Goal: Task Accomplishment & Management: Use online tool/utility

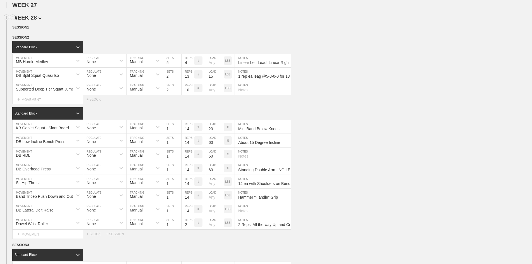
scroll to position [587, 0]
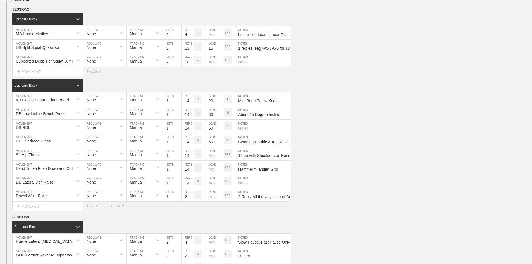
click at [155, 3] on div "SESSION 1" at bounding box center [272, 0] width 520 height 6
click at [381, 53] on div "DB Split Squat Quasi Iso MOVEMENT None REGULATE Manual TRACKING 2 SETS 13 REPS …" at bounding box center [266, 47] width 532 height 14
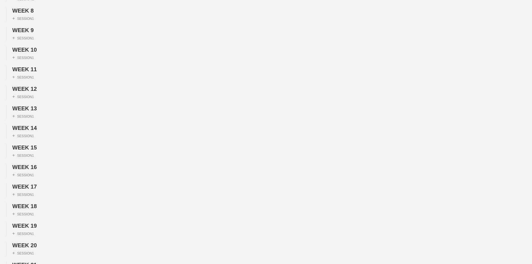
scroll to position [0, 0]
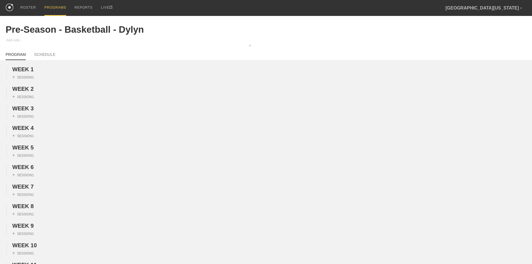
click at [49, 5] on div "PROGRAMS" at bounding box center [55, 8] width 22 height 16
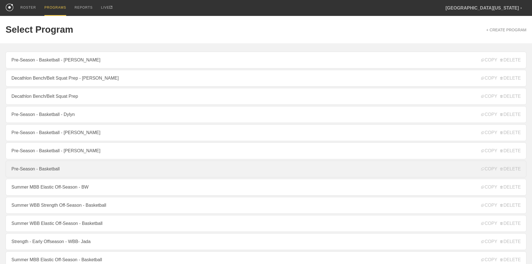
click at [79, 174] on link "Pre-Season - Basketball" at bounding box center [266, 169] width 521 height 17
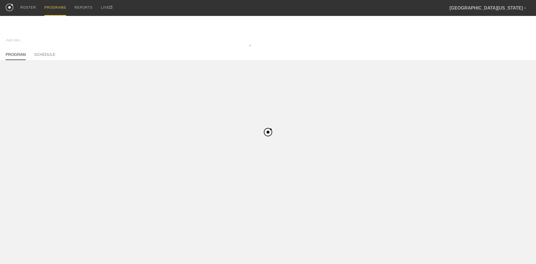
type textarea "x"
type input "Pre-Season - Basketball"
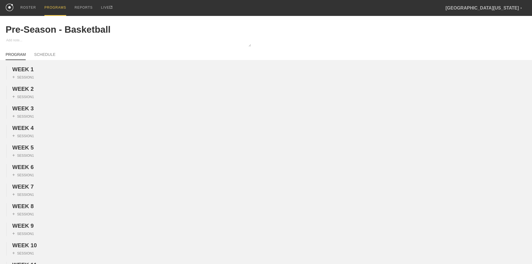
click at [55, 9] on div "PROGRAMS" at bounding box center [55, 8] width 22 height 16
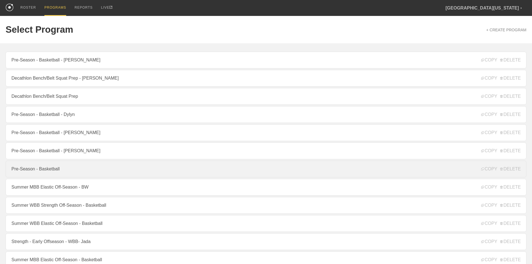
click at [73, 169] on link "Pre-Season - Basketball" at bounding box center [266, 169] width 521 height 17
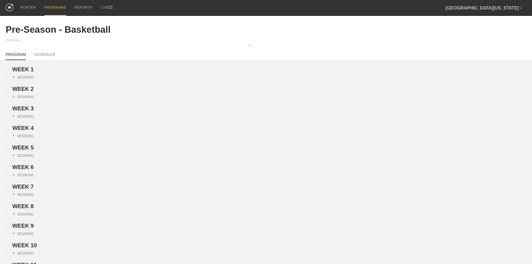
type textarea "x"
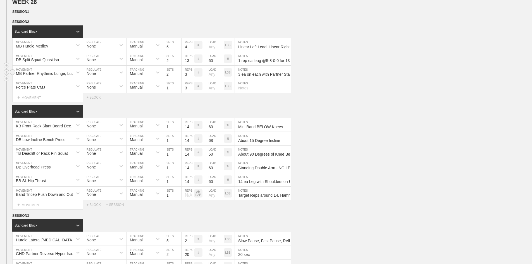
scroll to position [615, 0]
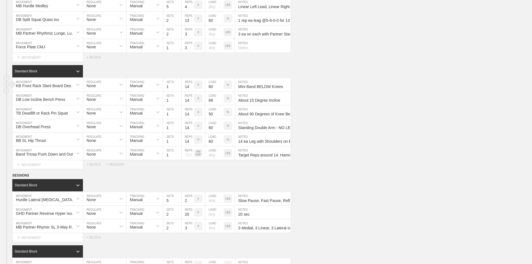
click at [214, 91] on input "60" at bounding box center [214, 84] width 18 height 13
type input "50"
click at [211, 132] on input "60" at bounding box center [214, 125] width 18 height 13
click at [211, 146] on input "60" at bounding box center [214, 139] width 18 height 13
type input "50"
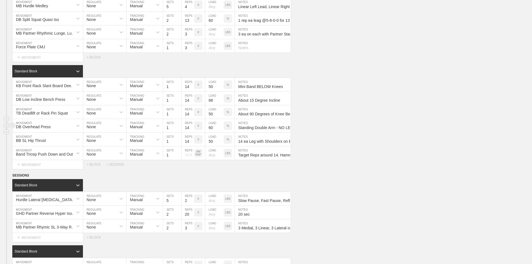
click at [211, 132] on input "60" at bounding box center [214, 125] width 18 height 13
type input "5"
type input "62.5"
click at [372, 105] on div "DB Low Incline Bench Press MOVEMENT None REGULATE Manual TRACKING 1 SETS 14 REP…" at bounding box center [266, 99] width 532 height 14
click at [211, 105] on input "68" at bounding box center [214, 98] width 18 height 13
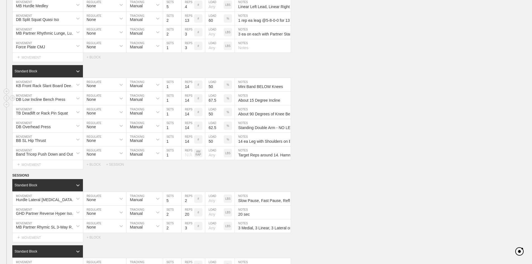
click at [400, 105] on div "DB Low Incline Bench Press MOVEMENT None REGULATE Manual TRACKING 1 SETS 14 REP…" at bounding box center [266, 99] width 532 height 14
click at [213, 105] on input "67.5" at bounding box center [214, 98] width 18 height 13
type input "70"
drag, startPoint x: 391, startPoint y: 128, endPoint x: 395, endPoint y: 132, distance: 6.1
click at [391, 119] on div "TB Deadlift or Rack Pin Squat MOVEMENT None REGULATE Manual TRACKING 1 SETS 14 …" at bounding box center [266, 112] width 532 height 14
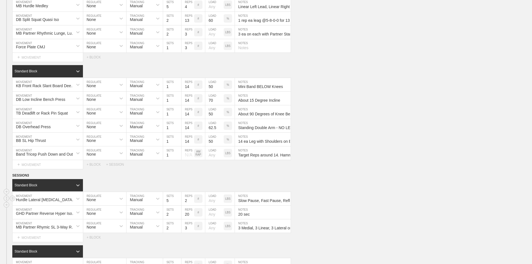
drag, startPoint x: 349, startPoint y: 211, endPoint x: 350, endPoint y: 207, distance: 4.3
click at [349, 206] on div "Hurdle Lateral [MEDICAL_DATA] Series MOVEMENT None REGULATE Manual TRACKING 5 S…" at bounding box center [266, 199] width 532 height 14
click at [387, 133] on div "DB Overhead Press MOVEMENT None REGULATE Manual TRACKING 1 SETS 14 REPS # 62.5 …" at bounding box center [266, 126] width 532 height 14
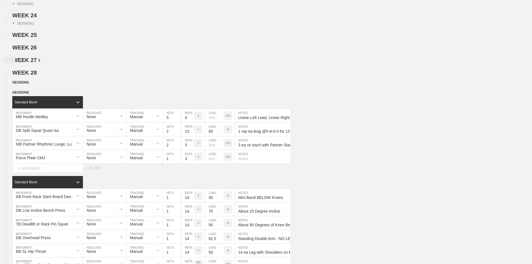
scroll to position [503, 0]
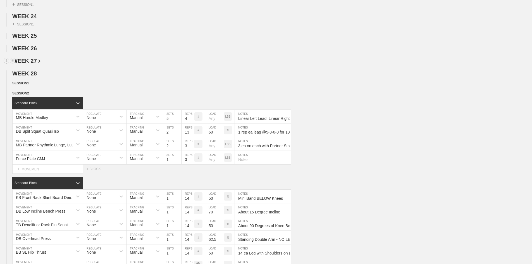
drag, startPoint x: 392, startPoint y: 74, endPoint x: 389, endPoint y: 75, distance: 3.2
click at [392, 64] on h2 "WEEK 27" at bounding box center [272, 61] width 520 height 6
type textarea "x"
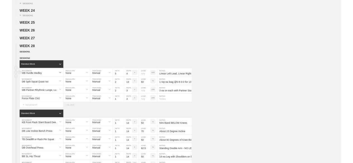
scroll to position [503, 0]
